Goal: Obtain resource: Obtain resource

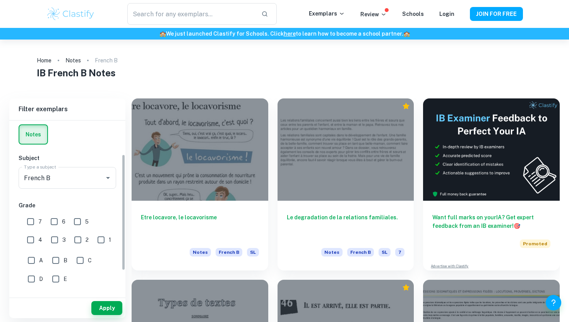
scroll to position [58, 0]
click at [74, 169] on input "French B" at bounding box center [56, 175] width 69 height 15
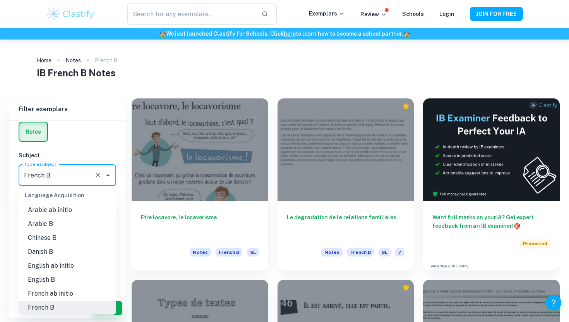
scroll to position [394, 0]
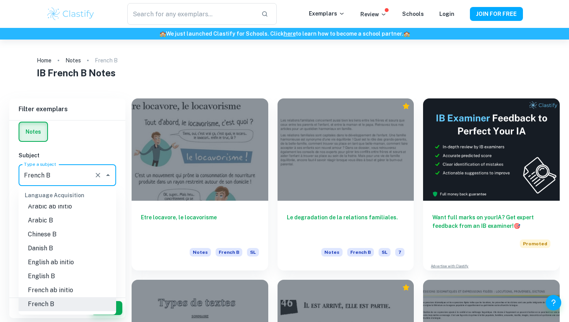
click at [58, 294] on li "French ab initio" at bounding box center [68, 290] width 98 height 14
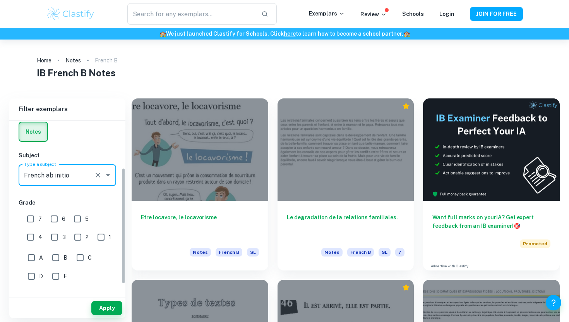
scroll to position [86, 0]
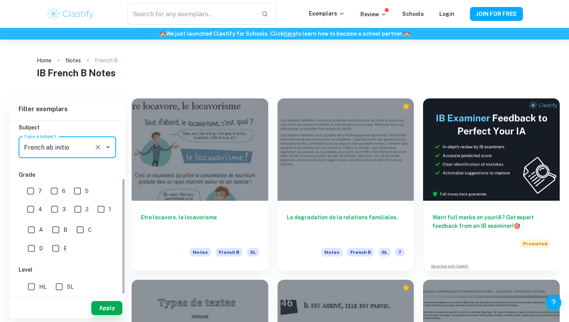
click at [61, 287] on input "SL" at bounding box center [59, 286] width 15 height 15
checkbox input "true"
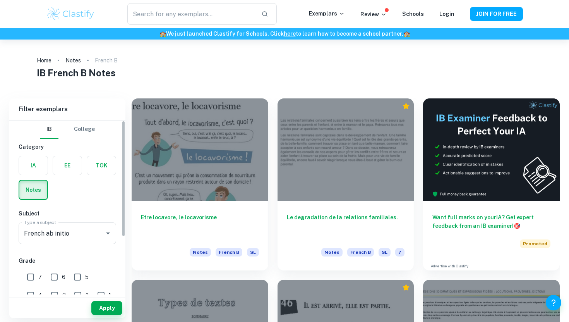
scroll to position [0, 0]
click at [101, 312] on button "Apply" at bounding box center [106, 308] width 31 height 14
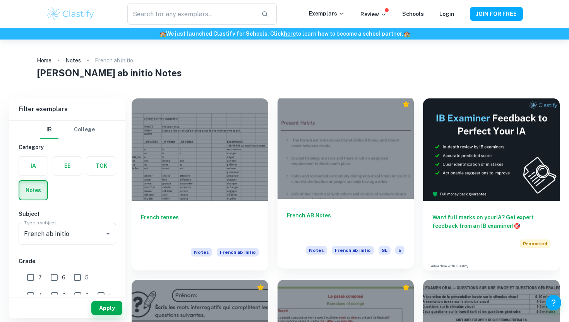
scroll to position [9, 0]
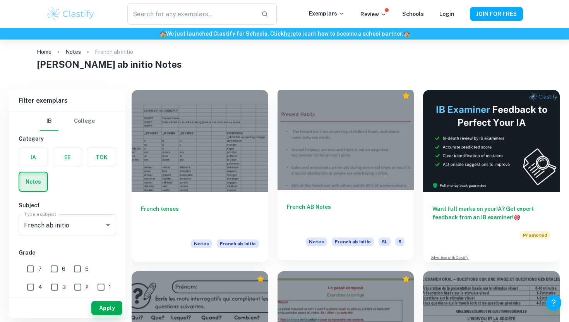
click at [341, 207] on h6 "French AB Notes" at bounding box center [346, 216] width 118 height 26
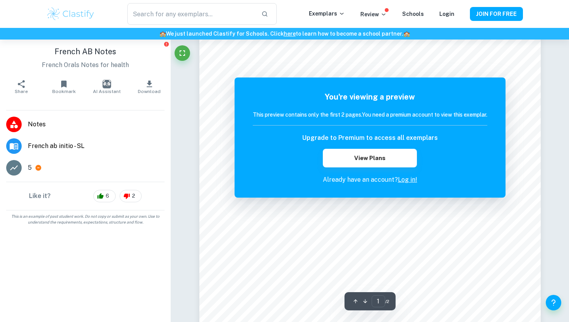
scroll to position [172, 0]
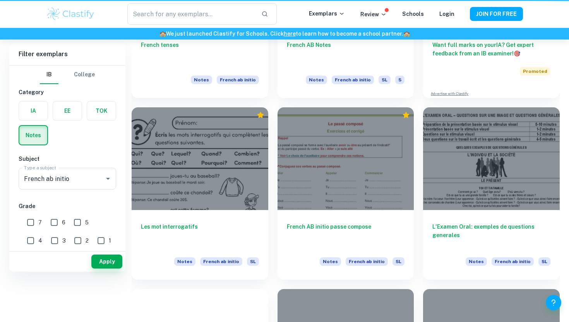
scroll to position [9, 0]
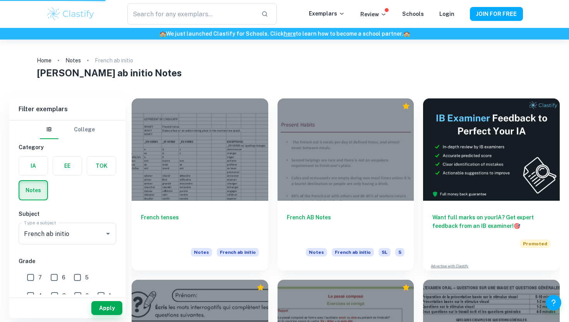
type input "French B"
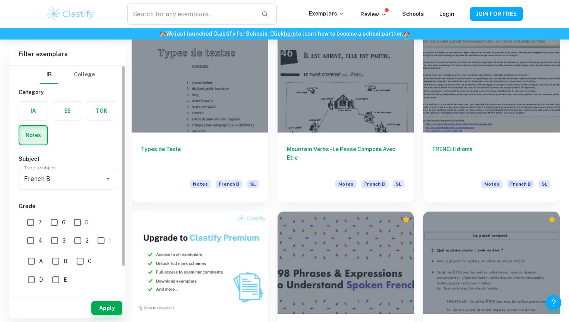
scroll to position [411, 0]
